Goal: Check status: Check status

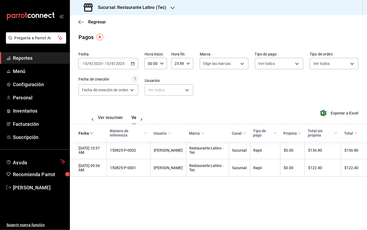
scroll to position [0, 16]
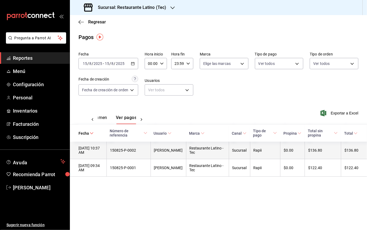
click at [131, 151] on div "150825-P-0002" at bounding box center [128, 150] width 37 height 4
copy div "150825-P-0002"
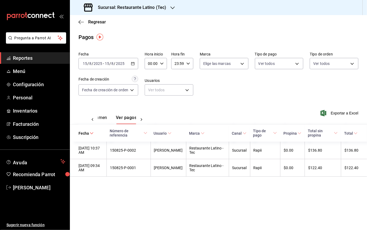
click at [165, 9] on h3 "Sucursal: Restaurante Latino (Tec)" at bounding box center [130, 7] width 73 height 6
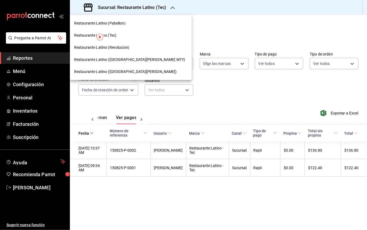
click at [131, 58] on span "Restaurante Latino ([GEOGRAPHIC_DATA][PERSON_NAME] MTY)" at bounding box center [129, 60] width 111 height 6
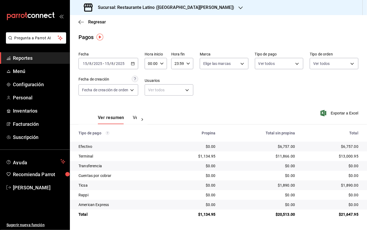
click at [180, 13] on div "Sucursal: Restaurante Latino ([GEOGRAPHIC_DATA][PERSON_NAME])" at bounding box center [159, 7] width 171 height 15
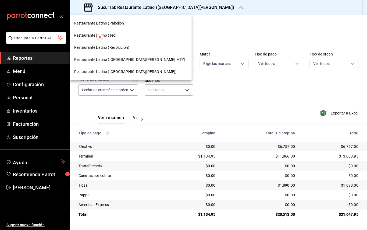
click at [133, 68] on div "Restaurante Latino ([GEOGRAPHIC_DATA][PERSON_NAME])" at bounding box center [131, 72] width 122 height 12
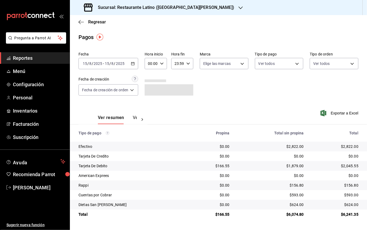
click at [133, 118] on button "Ver pagos" at bounding box center [143, 119] width 20 height 9
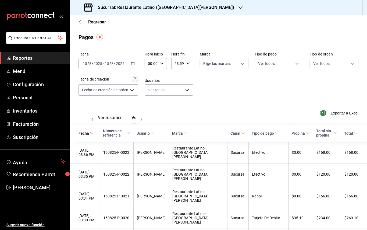
scroll to position [0, 16]
click at [281, 62] on body "Pregunta a Parrot AI Reportes Menú Configuración Personal Inventarios Facturaci…" at bounding box center [183, 115] width 367 height 230
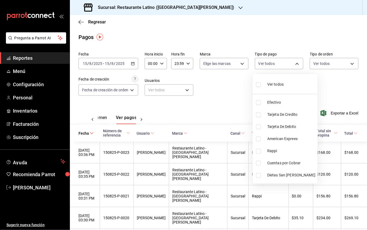
click at [250, 148] on div at bounding box center [183, 115] width 367 height 230
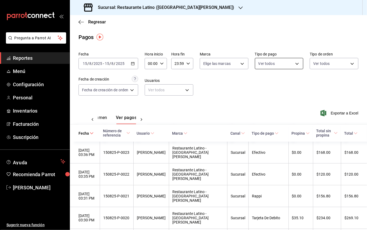
click at [279, 61] on body "Pregunta a Parrot AI Reportes Menú Configuración Personal Inventarios Facturaci…" at bounding box center [183, 115] width 367 height 230
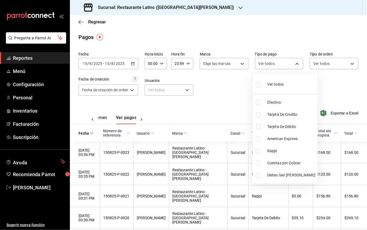
click at [260, 148] on li "Rappi" at bounding box center [285, 151] width 65 height 12
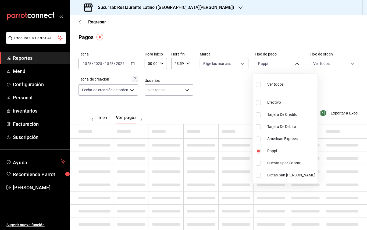
type input "1c42a464-4fdb-4e62-8f31-03bb4c5c2869"
checkbox input "true"
click at [229, 103] on div at bounding box center [183, 115] width 367 height 230
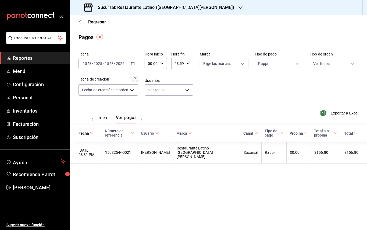
click at [167, 8] on h3 "Sucursal: Restaurante Latino (San Lucas)" at bounding box center [164, 7] width 141 height 6
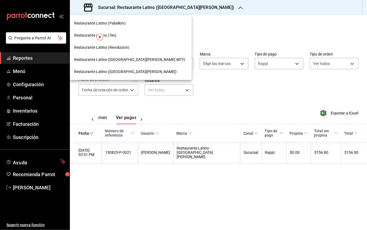
click at [126, 24] on div "Restaurante Latino (Pabellon)" at bounding box center [130, 23] width 113 height 6
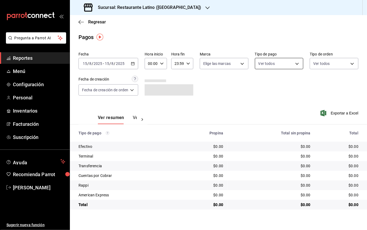
click at [266, 62] on body "Pregunta a Parrot AI Reportes Menú Configuración Personal Inventarios Facturaci…" at bounding box center [183, 115] width 367 height 230
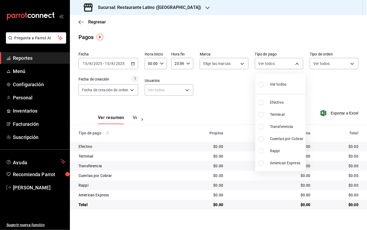
click at [263, 150] on input "checkbox" at bounding box center [261, 151] width 5 height 5
checkbox input "true"
type input "4aed71b9-5eb0-4f52-a4c4-6711d7545e0c"
click at [237, 114] on div at bounding box center [183, 115] width 367 height 230
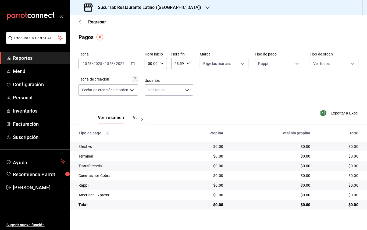
click at [236, 64] on body "Pregunta a Parrot AI Reportes Menú Configuración Personal Inventarios Facturaci…" at bounding box center [183, 115] width 367 height 230
click at [222, 101] on span "Restaurante Latino (Pabellon)" at bounding box center [240, 103] width 51 height 6
type input "d9c469dc-f08c-46b7-a74b-538dd27fde2f"
checkbox input "true"
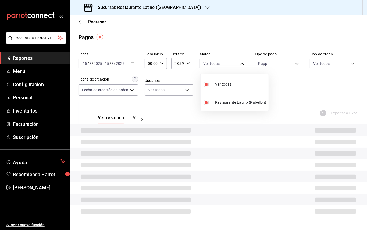
click at [279, 93] on div at bounding box center [183, 115] width 367 height 230
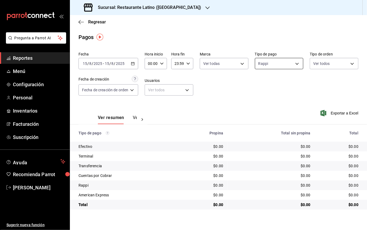
click at [287, 60] on body "Pregunta a Parrot AI Reportes Menú Configuración Personal Inventarios Facturaci…" at bounding box center [183, 115] width 367 height 230
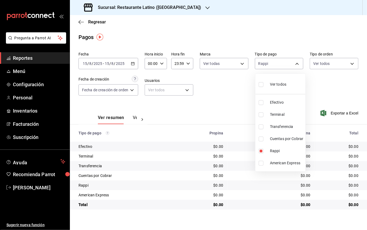
click at [277, 86] on span "Ver todos" at bounding box center [278, 85] width 16 height 6
type input "8521ca66-8c53-42cb-8fa1-1e22bead4ef7,726d0ed7-1360-44f1-80f7-1956b7bfd7ce,ed6af…"
checkbox input "true"
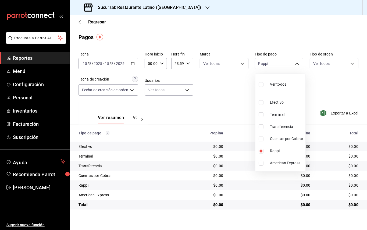
checkbox input "true"
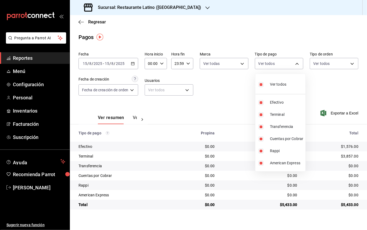
click at [134, 62] on div at bounding box center [183, 115] width 367 height 230
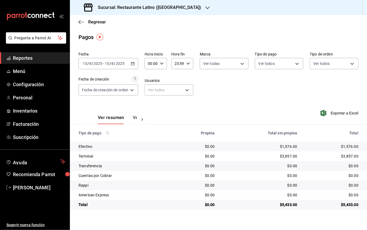
click at [134, 62] on icon "button" at bounding box center [133, 64] width 4 height 4
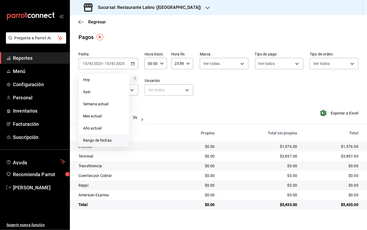
click at [101, 140] on span "Rango de fechas" at bounding box center [104, 141] width 42 height 6
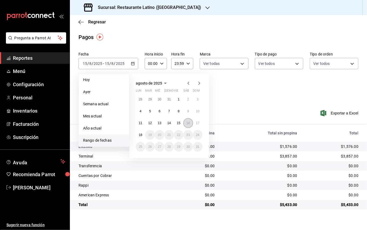
click at [188, 120] on button "16" at bounding box center [188, 123] width 9 height 10
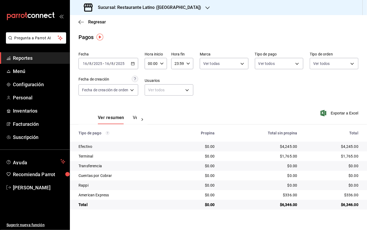
click at [171, 6] on h3 "Sucursal: Restaurante Latino (Pabellon)" at bounding box center [148, 7] width 108 height 6
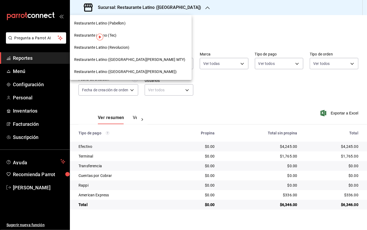
click at [115, 59] on span "Restaurante Latino ([GEOGRAPHIC_DATA][PERSON_NAME] MTY)" at bounding box center [129, 60] width 111 height 6
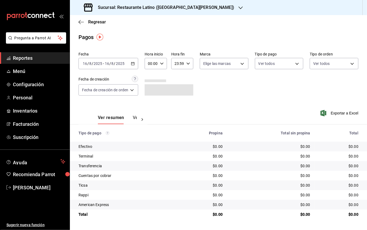
click at [137, 118] on div at bounding box center [142, 119] width 11 height 9
click at [134, 117] on button "Ver pagos" at bounding box center [127, 119] width 20 height 9
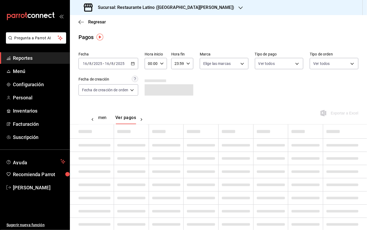
scroll to position [0, 16]
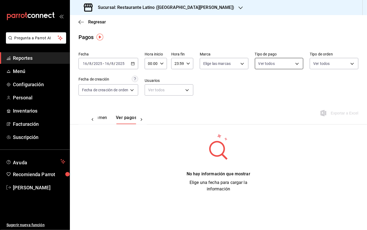
click at [279, 64] on body "Pregunta a Parrot AI Reportes Menú Configuración Personal Inventarios Facturaci…" at bounding box center [183, 115] width 367 height 230
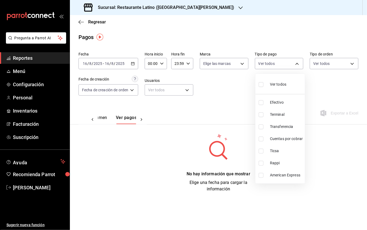
click at [259, 163] on input "checkbox" at bounding box center [261, 163] width 5 height 5
checkbox input "true"
type input "c79f766f-5daf-4681-beb0-4fa4908be633"
click at [231, 67] on div at bounding box center [183, 115] width 367 height 230
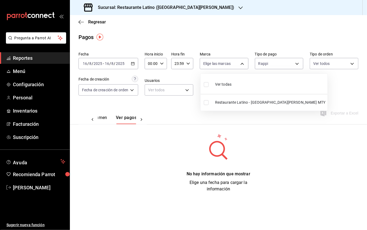
click at [231, 62] on body "Pregunta a Parrot AI Reportes Menú Configuración Personal Inventarios Facturaci…" at bounding box center [183, 115] width 367 height 230
click at [231, 104] on span "Restaurante Latino - [GEOGRAPHIC_DATA][PERSON_NAME] MTY" at bounding box center [270, 103] width 110 height 6
type input "d9887721-df1d-47bb-82d9-6ac72a711b44"
checkbox input "true"
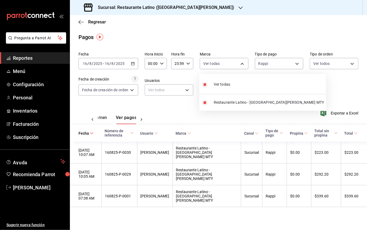
click at [169, 109] on div at bounding box center [183, 115] width 367 height 230
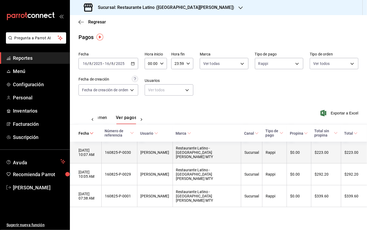
click at [130, 150] on div "160825-P-0030" at bounding box center [119, 152] width 29 height 4
copy div "160825-P-0030"
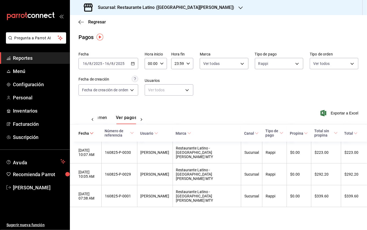
click at [137, 59] on div "[DATE] [DATE] - [DATE] [DATE]" at bounding box center [109, 63] width 60 height 11
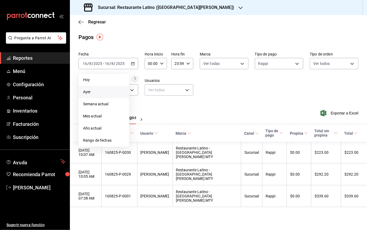
click at [99, 93] on span "Ayer" at bounding box center [104, 92] width 42 height 6
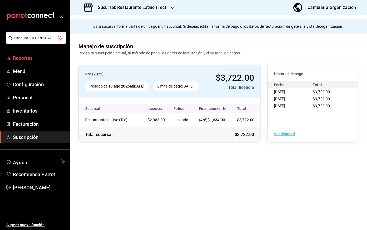
click at [47, 62] on link "Reportes" at bounding box center [35, 58] width 70 height 12
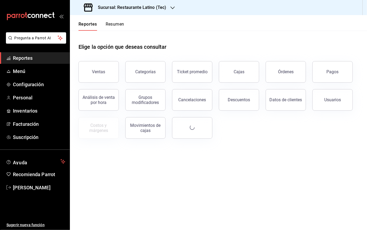
click at [280, 75] on button "Órdenes" at bounding box center [286, 72] width 40 height 22
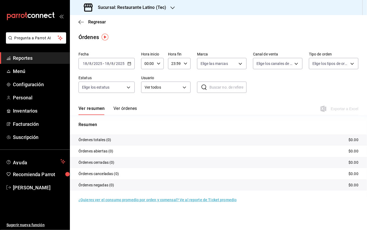
click at [117, 62] on input "2025" at bounding box center [120, 63] width 9 height 4
click at [131, 66] on div "[DATE] [DATE] - [DATE] [DATE]" at bounding box center [107, 63] width 56 height 11
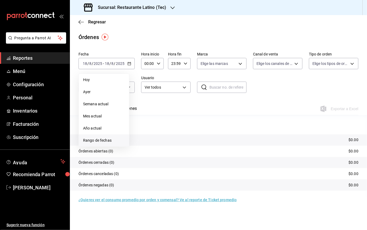
click at [106, 141] on span "Rango de fechas" at bounding box center [104, 141] width 42 height 6
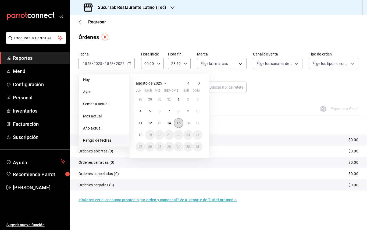
click at [176, 122] on button "15" at bounding box center [178, 123] width 9 height 10
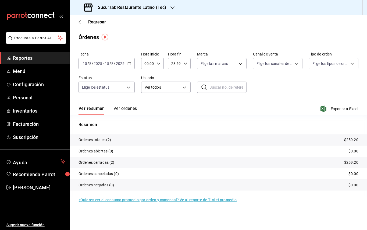
click at [220, 85] on input "text" at bounding box center [228, 87] width 37 height 11
paste input "150825-P-0002"
type input "150825-P-0002"
click at [132, 110] on button "Ver órdenes" at bounding box center [126, 110] width 24 height 9
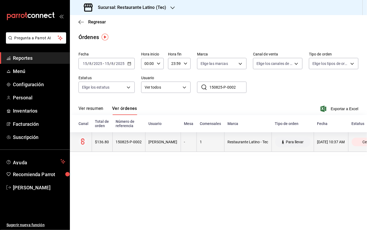
click at [345, 144] on div "[DATE] 10:37 AM" at bounding box center [332, 142] width 28 height 4
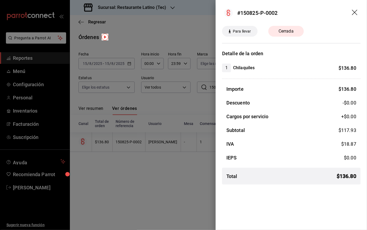
click at [167, 193] on div at bounding box center [183, 115] width 367 height 230
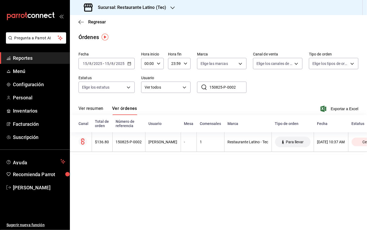
click at [169, 6] on div "Sucursal: Restaurante Latino (Tec)" at bounding box center [125, 7] width 103 height 15
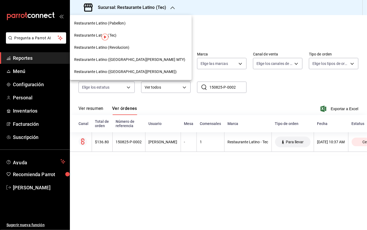
click at [216, 29] on div at bounding box center [183, 115] width 367 height 230
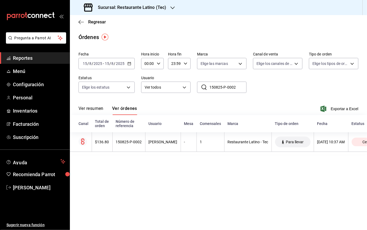
click at [128, 64] on icon "button" at bounding box center [130, 64] width 4 height 4
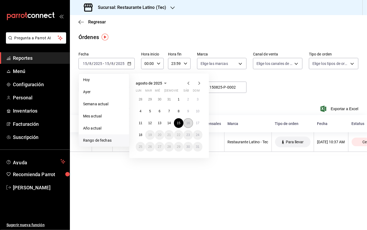
click at [188, 123] on abbr "16" at bounding box center [188, 123] width 3 height 4
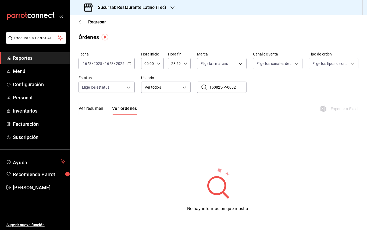
click at [225, 108] on div "Ver resumen Ver órdenes Exportar a Excel" at bounding box center [219, 107] width 280 height 16
click at [131, 64] on \(Stroke\) "button" at bounding box center [129, 63] width 3 height 3
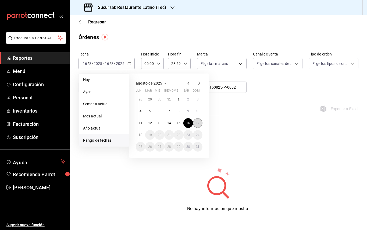
click at [197, 123] on abbr "17" at bounding box center [197, 123] width 3 height 4
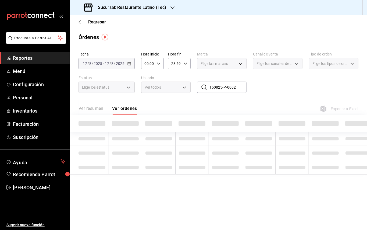
click at [235, 115] on th at bounding box center [225, 123] width 33 height 17
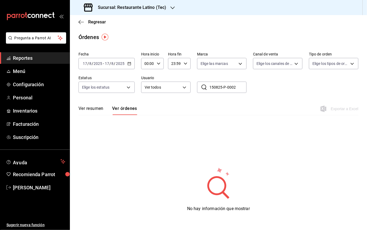
drag, startPoint x: 206, startPoint y: 86, endPoint x: 240, endPoint y: 86, distance: 34.5
click at [240, 86] on div "​ 150825-P-0002 ​" at bounding box center [222, 87] width 50 height 11
drag, startPoint x: 240, startPoint y: 86, endPoint x: 158, endPoint y: 85, distance: 81.8
click at [158, 85] on div "Fecha [DATE] [DATE] - [DATE] [DATE] Hora inicio 00:00 Hora inicio Hora fin 23:5…" at bounding box center [219, 75] width 280 height 50
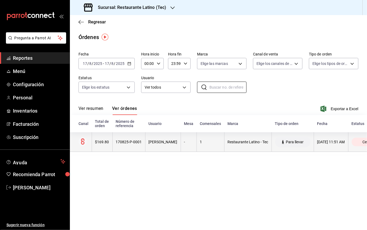
click at [345, 142] on div "[DATE] 11:51 AM" at bounding box center [332, 142] width 28 height 4
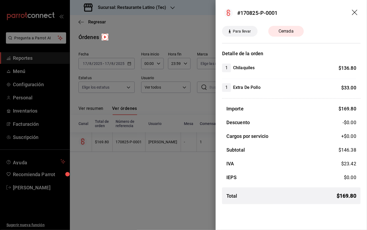
click at [148, 183] on div at bounding box center [183, 115] width 367 height 230
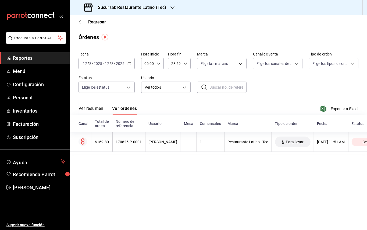
click at [135, 64] on div "[DATE] [DATE] - [DATE] [DATE]" at bounding box center [107, 63] width 56 height 11
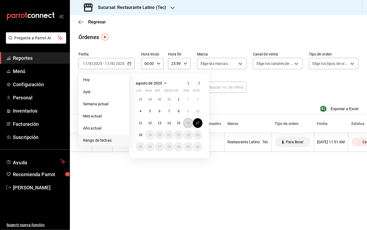
click at [188, 121] on abbr "16" at bounding box center [188, 123] width 3 height 4
click at [189, 121] on abbr "16" at bounding box center [188, 123] width 3 height 4
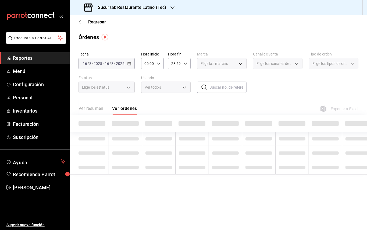
click at [156, 9] on h3 "Sucursal: Restaurante Latino (Tec)" at bounding box center [130, 7] width 73 height 6
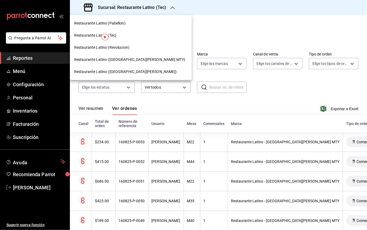
click at [132, 57] on span "Restaurante Latino ([GEOGRAPHIC_DATA][PERSON_NAME] MTY)" at bounding box center [129, 60] width 111 height 6
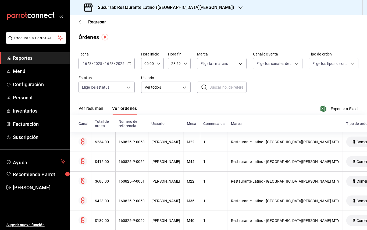
click at [219, 87] on input "text" at bounding box center [228, 87] width 37 height 11
paste input "160825-P-0030"
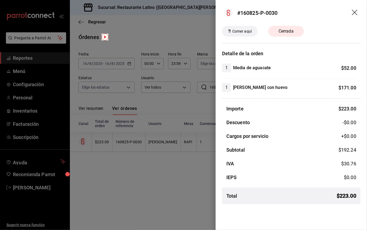
click at [188, 160] on div at bounding box center [183, 115] width 367 height 230
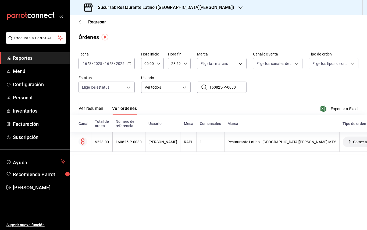
click at [127, 64] on div "[DATE] [DATE] - [DATE] [DATE]" at bounding box center [107, 63] width 56 height 11
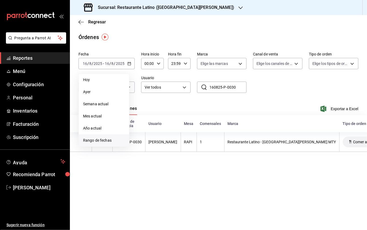
click at [106, 136] on li "Rango de fechas" at bounding box center [104, 140] width 50 height 12
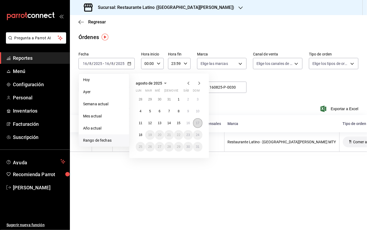
click at [197, 122] on abbr "17" at bounding box center [197, 123] width 3 height 4
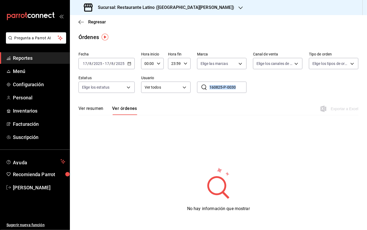
drag, startPoint x: 206, startPoint y: 87, endPoint x: 267, endPoint y: 96, distance: 61.8
click at [267, 96] on div "Fecha [DATE] [DATE] - [DATE] [DATE] Hora inicio 00:00 Hora inicio Hora fin 23:5…" at bounding box center [219, 75] width 280 height 50
click at [247, 99] on div "Ver resumen Ver órdenes Exportar a Excel" at bounding box center [219, 107] width 280 height 16
click at [234, 86] on input "160825-P-0030" at bounding box center [228, 87] width 37 height 11
click at [236, 88] on input "160825-P-0030" at bounding box center [228, 87] width 37 height 11
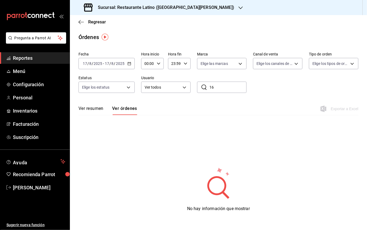
type input "1"
